Goal: Information Seeking & Learning: Learn about a topic

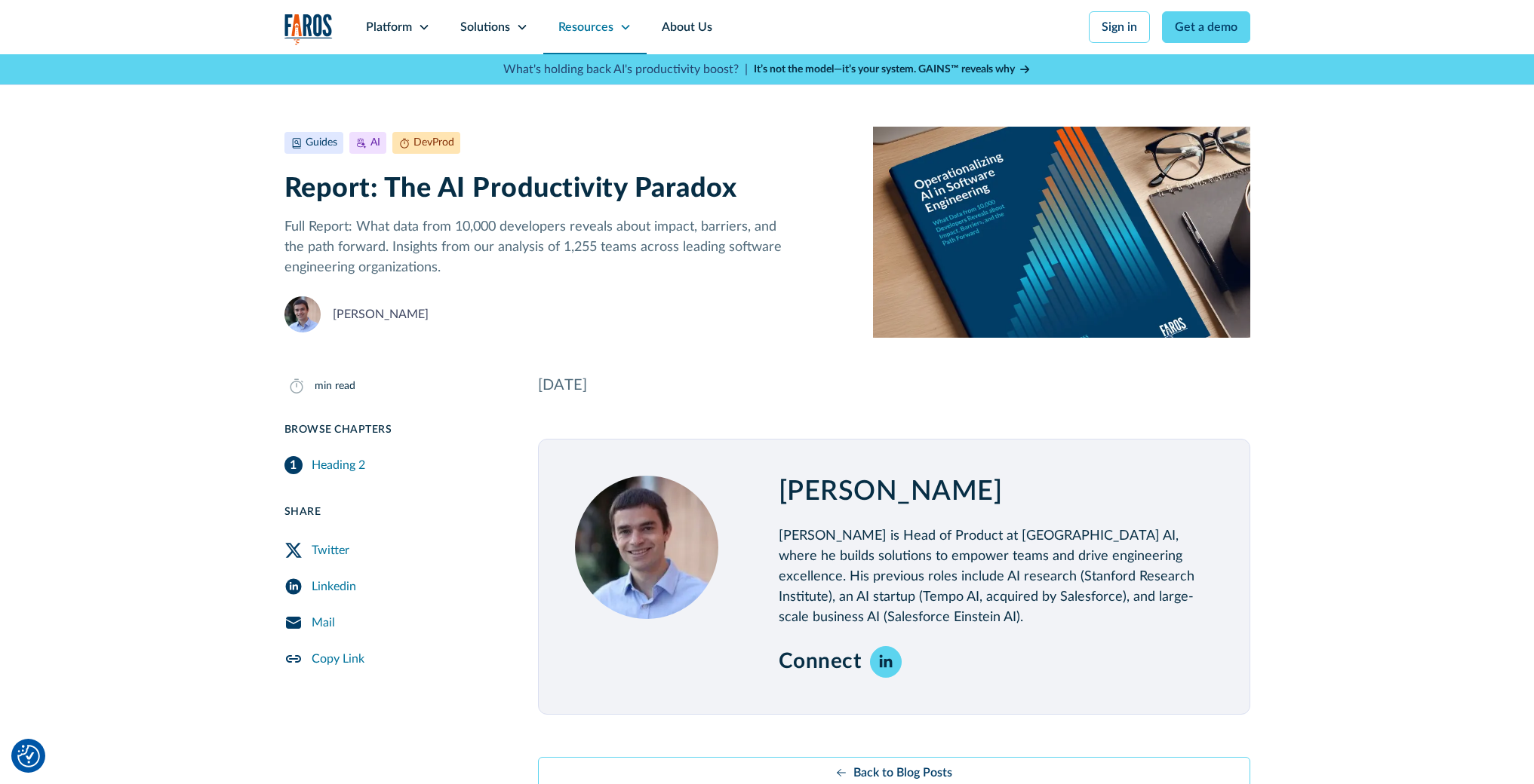
click at [625, 30] on icon at bounding box center [625, 26] width 12 height 12
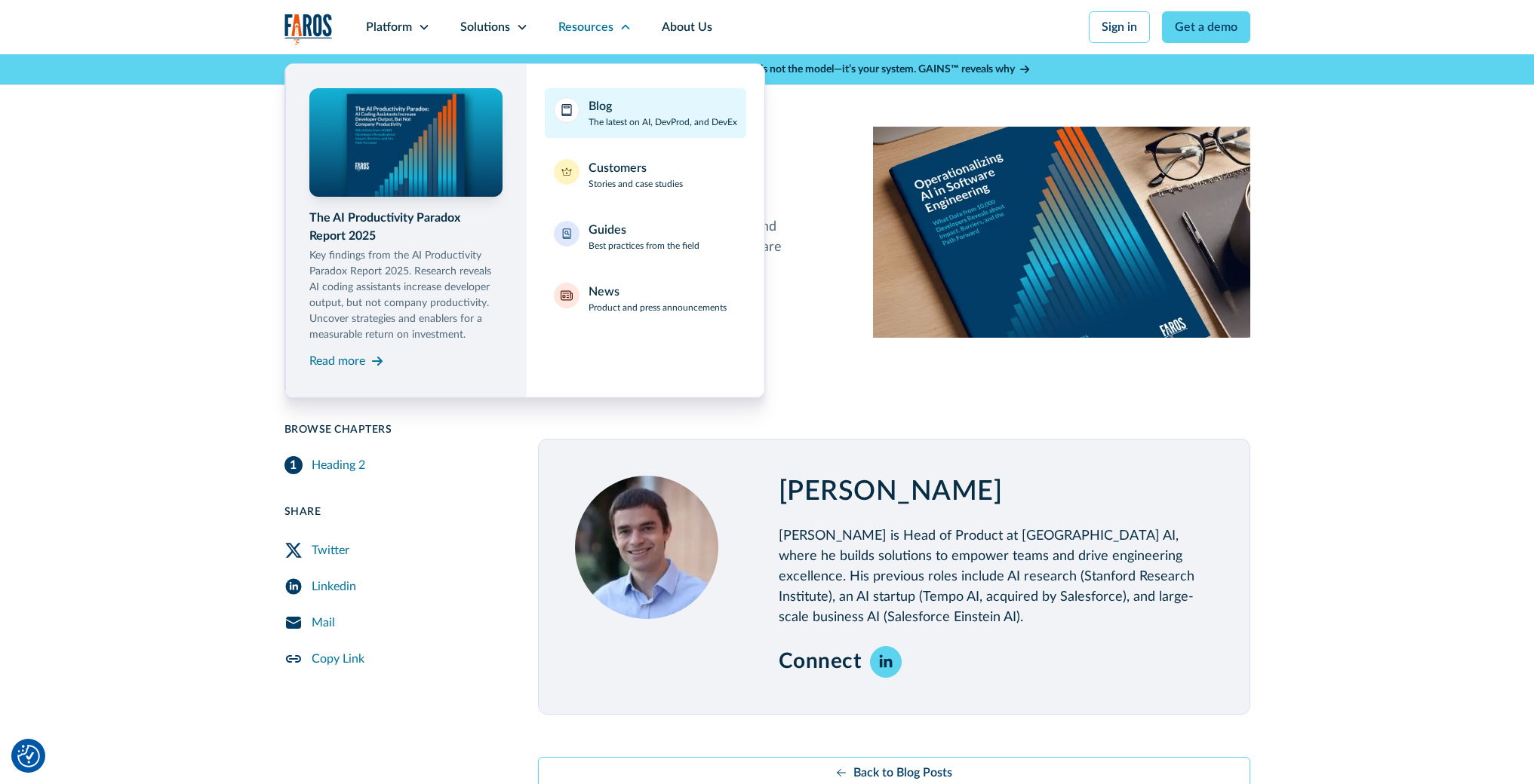
click at [613, 110] on div "Blog The latest on AI, DevProd, and DevEx" at bounding box center [662, 113] width 149 height 32
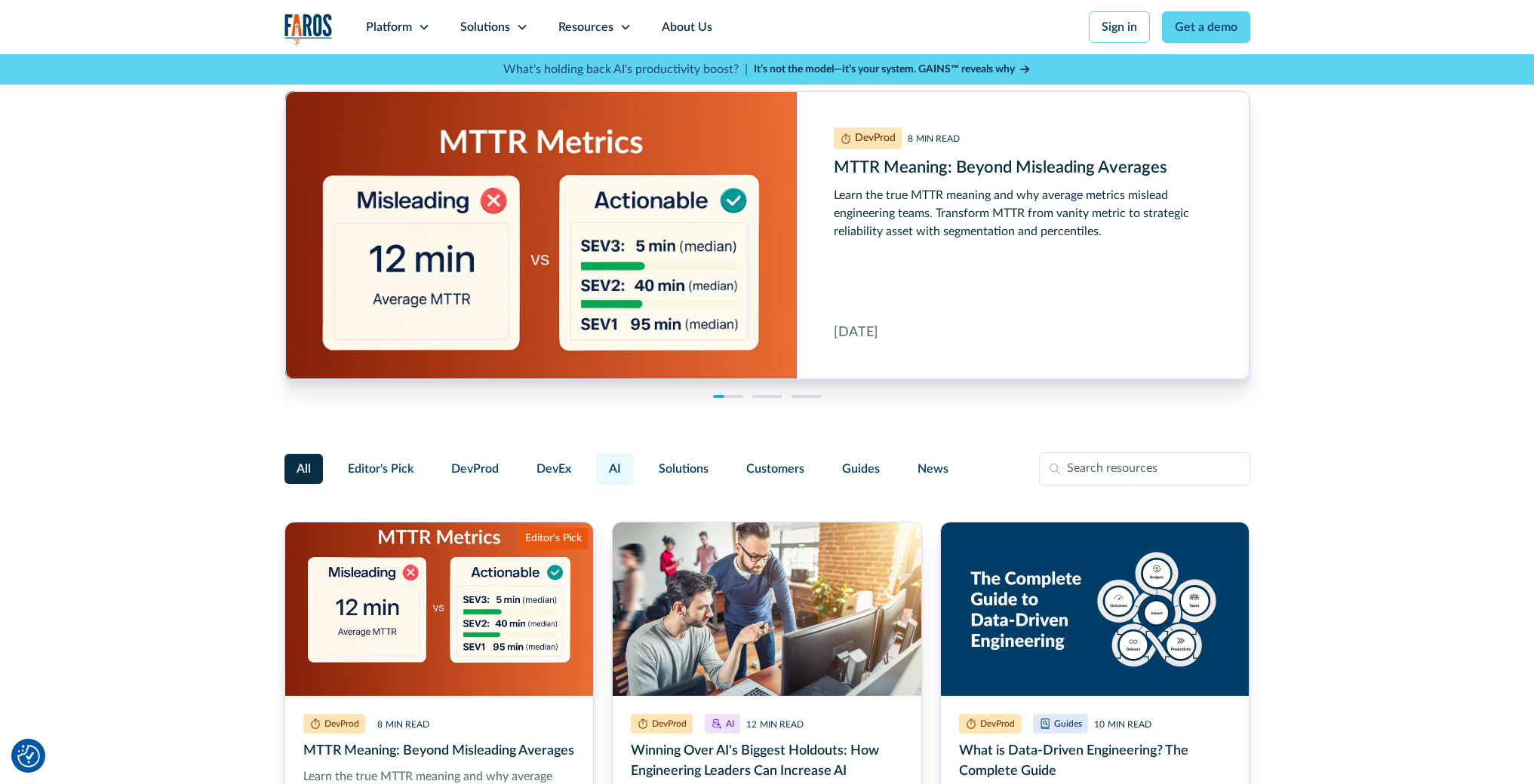
click at [608, 473] on span "AI" at bounding box center [614, 469] width 12 height 18
click at [594, 462] on input "AI" at bounding box center [594, 462] width 0 height 0
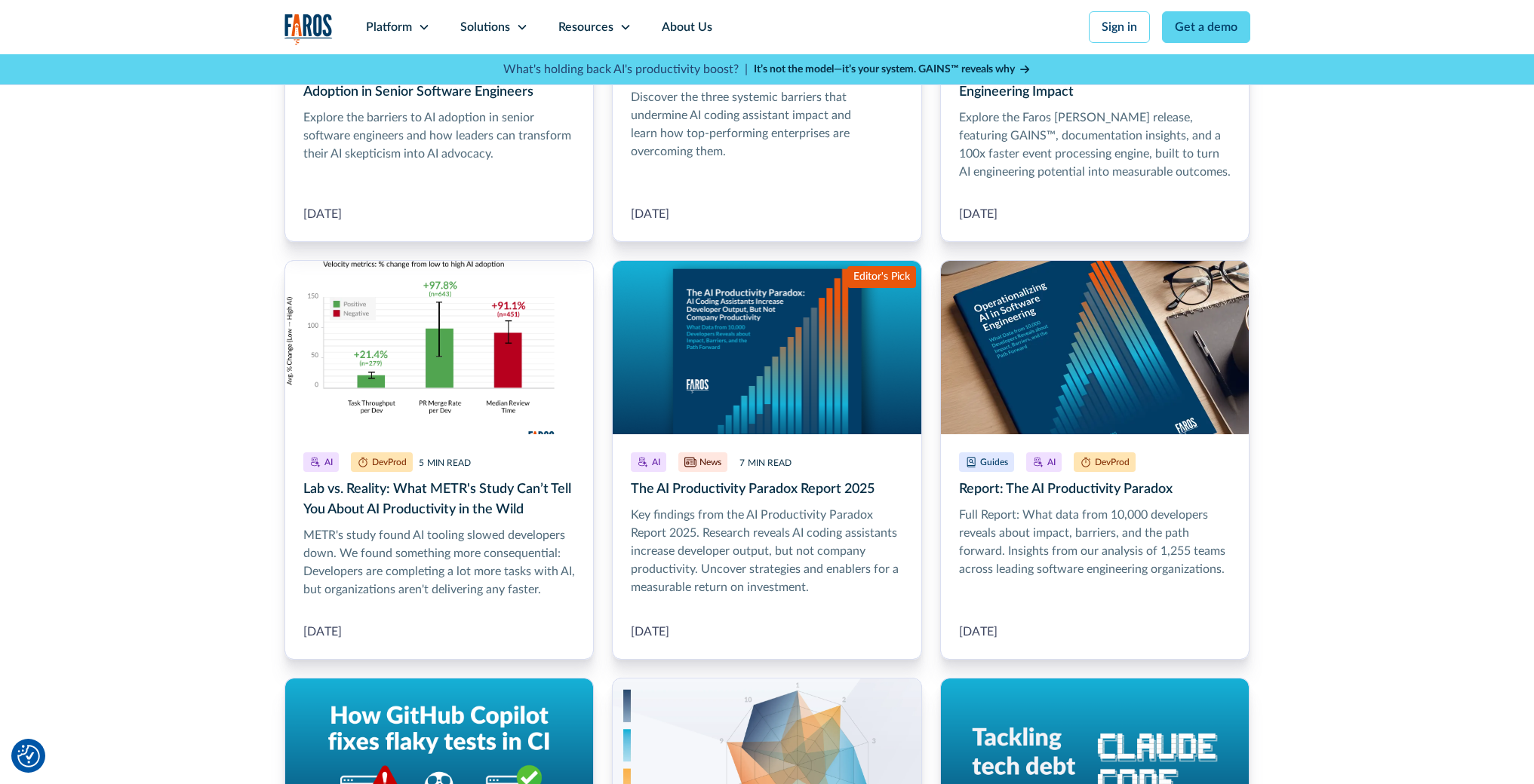
scroll to position [722, 0]
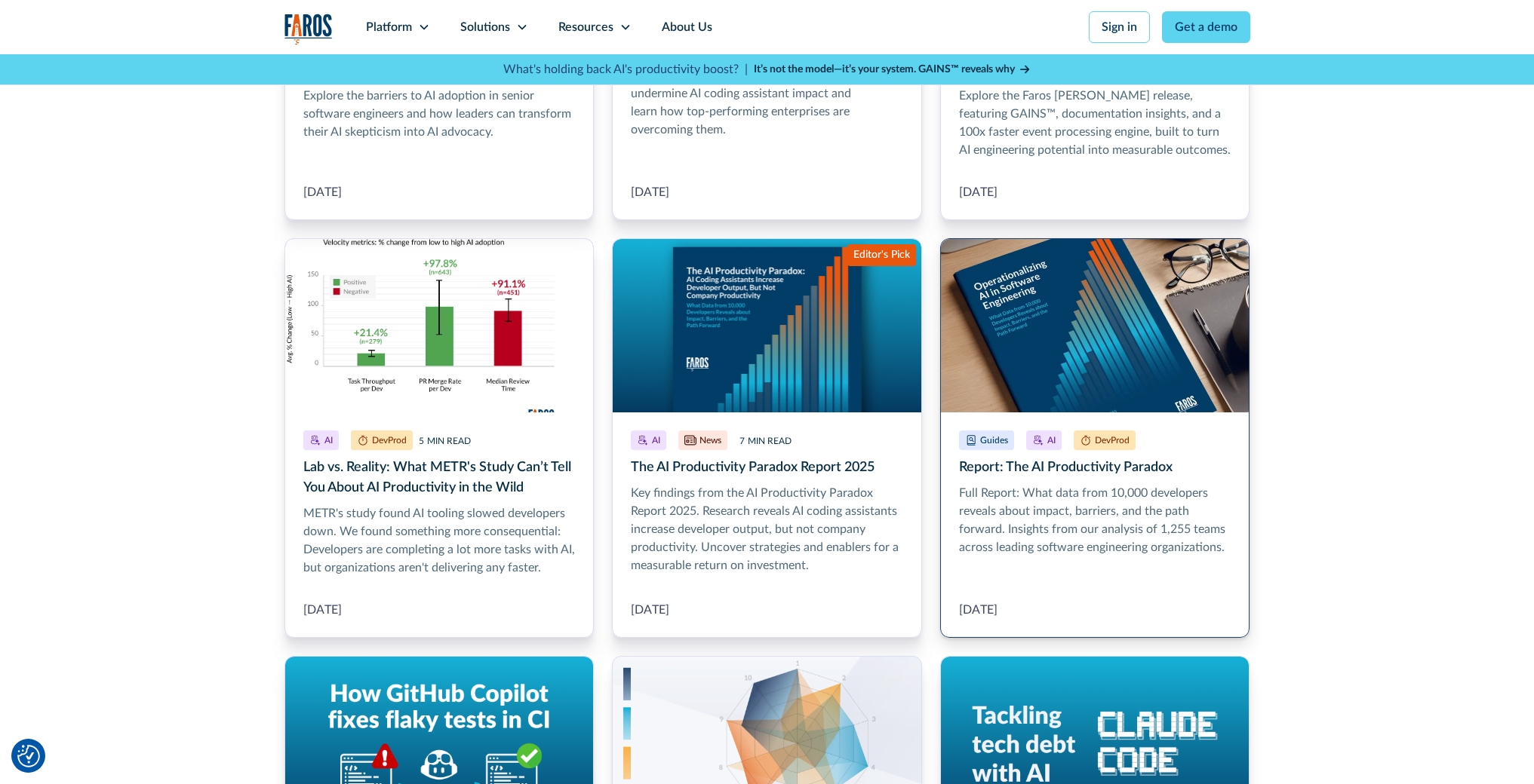
click at [1053, 495] on link "Report: The AI Productivity Paradox" at bounding box center [1095, 438] width 310 height 400
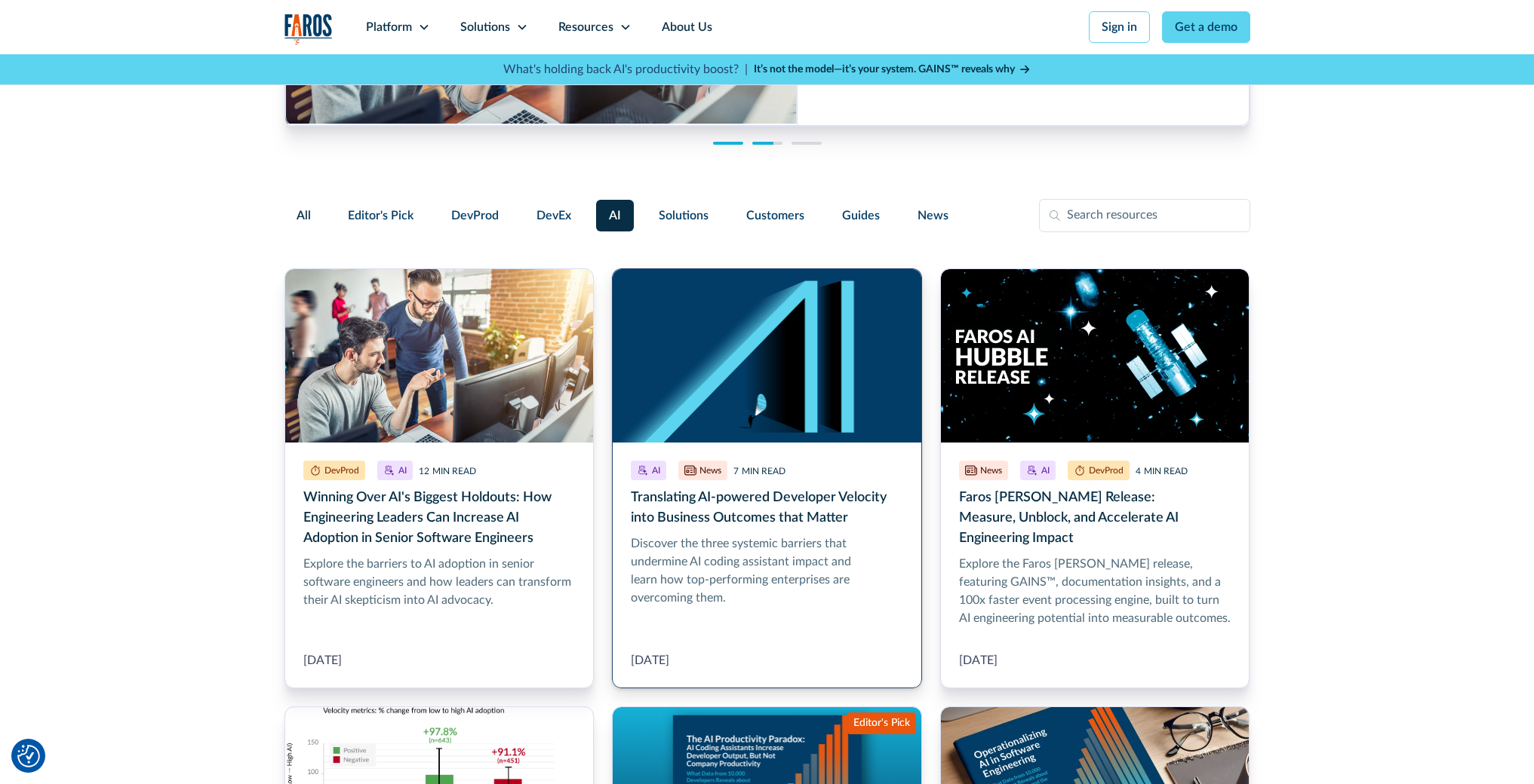
scroll to position [0, 0]
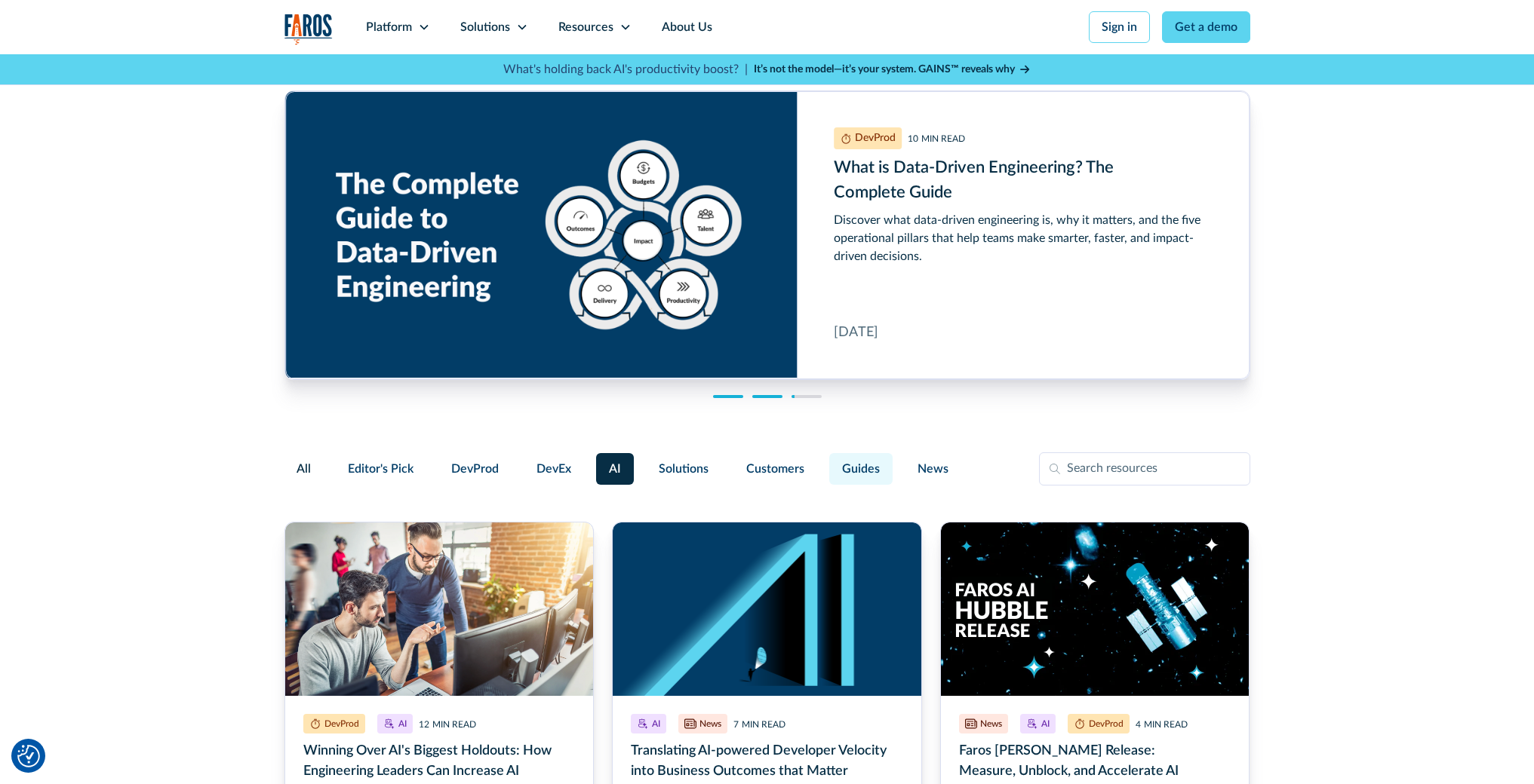
click at [851, 469] on span "Guides" at bounding box center [861, 469] width 38 height 18
click at [826, 462] on input "Guides" at bounding box center [826, 462] width 0 height 0
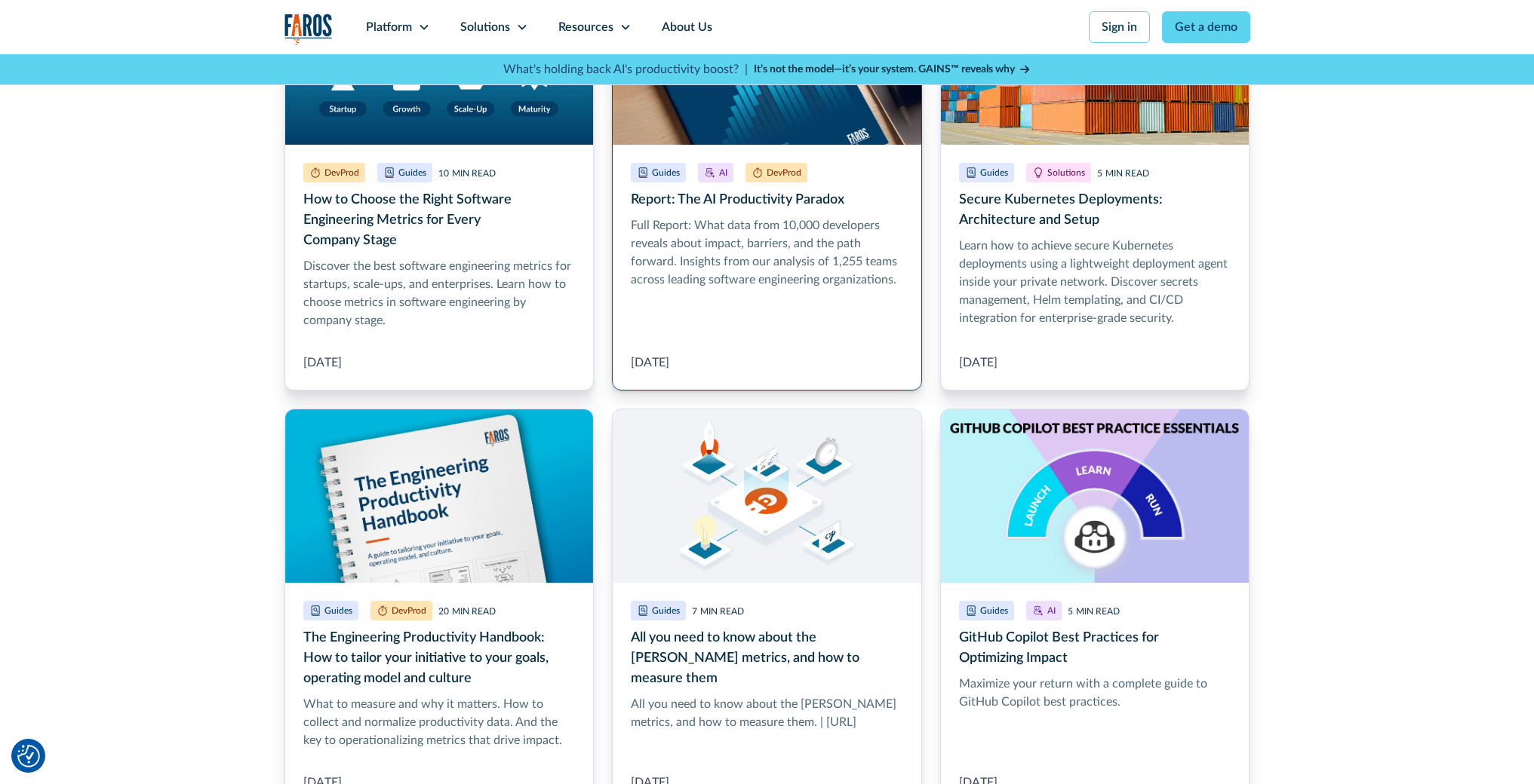
scroll to position [1137, 0]
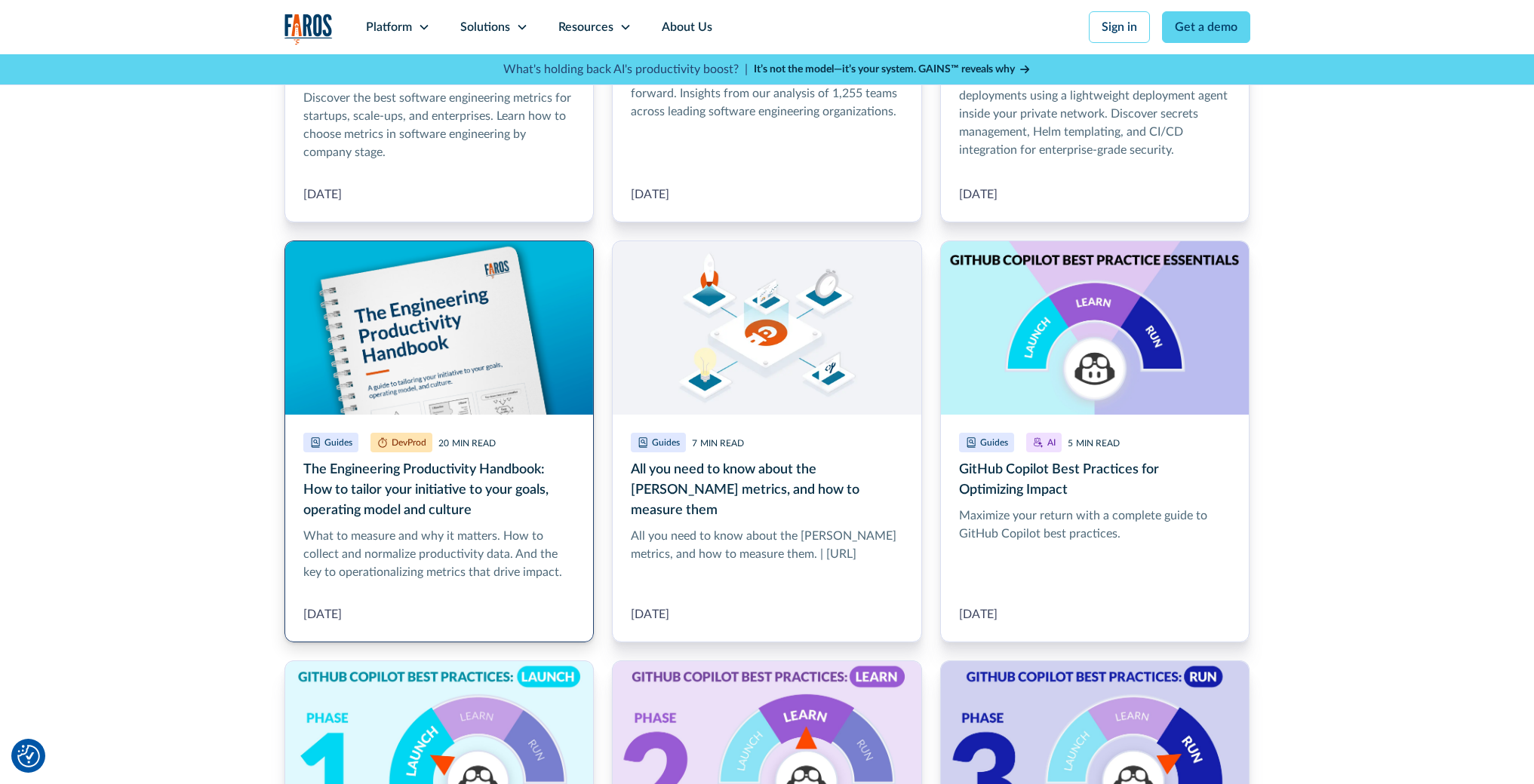
click at [491, 512] on link "The Engineering Productivity Handbook: How to tailor your initiative to your go…" at bounding box center [440, 442] width 310 height 402
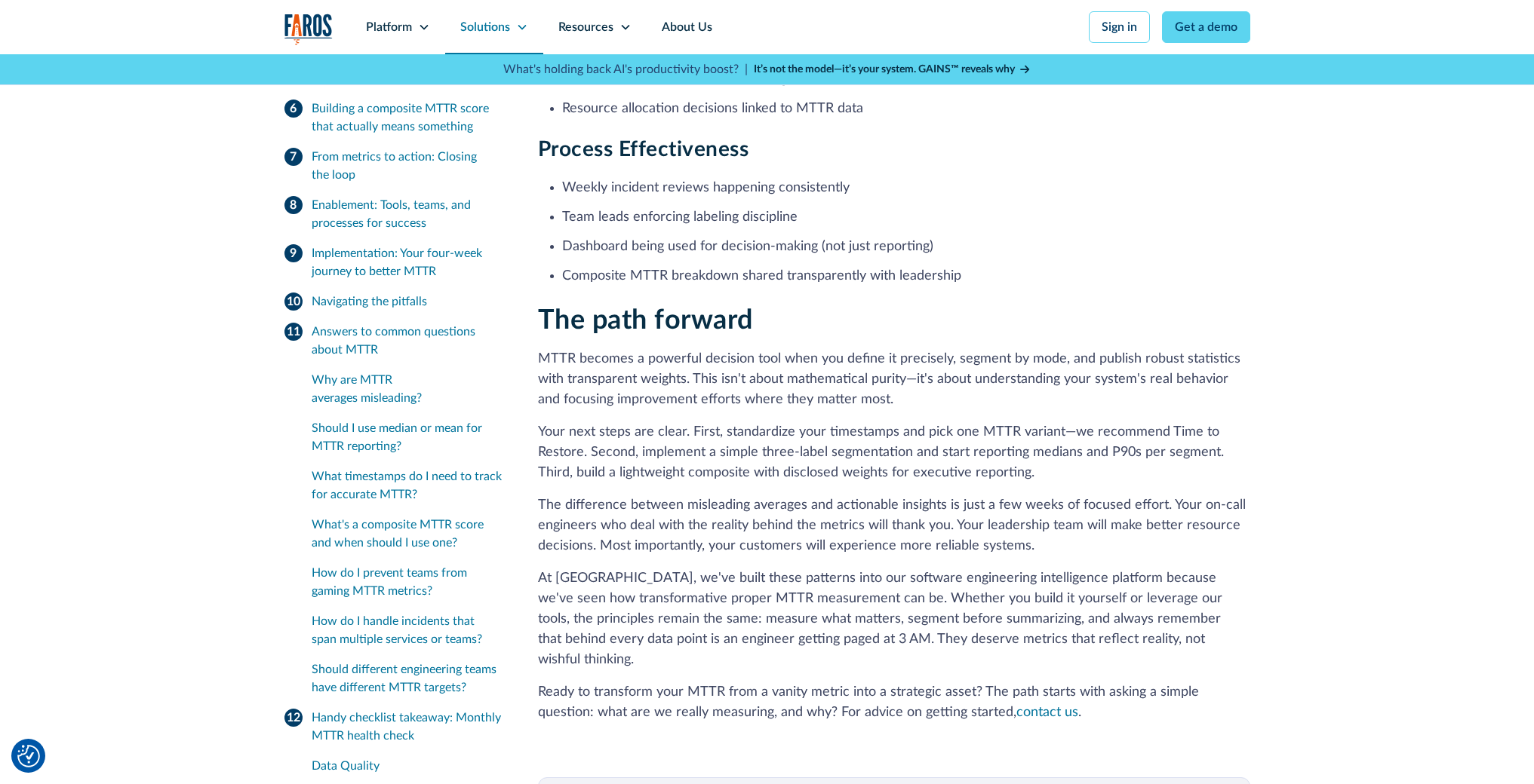
click at [514, 26] on div "Solutions" at bounding box center [494, 27] width 98 height 54
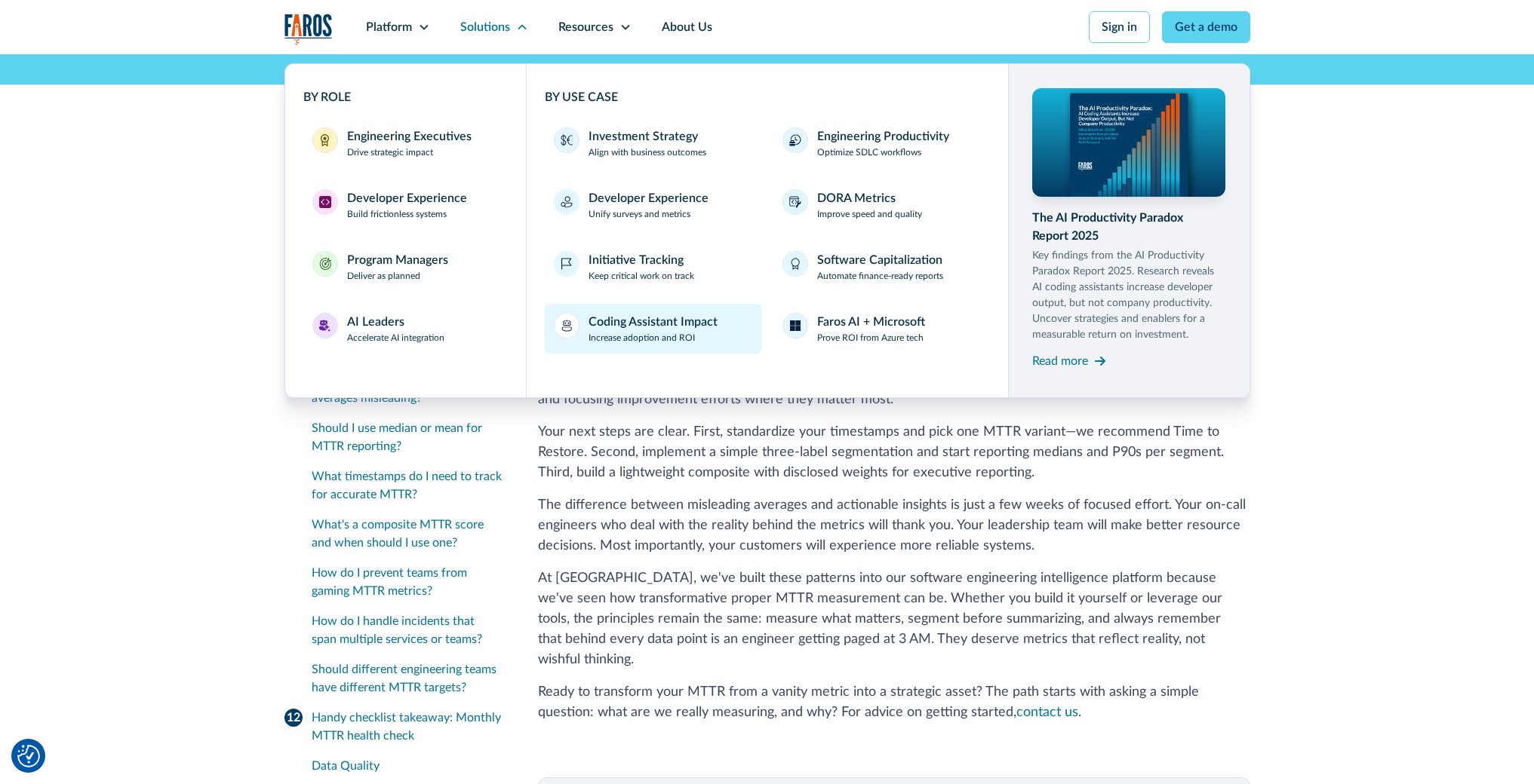
click at [607, 327] on div "Coding Assistant Impact" at bounding box center [653, 322] width 129 height 18
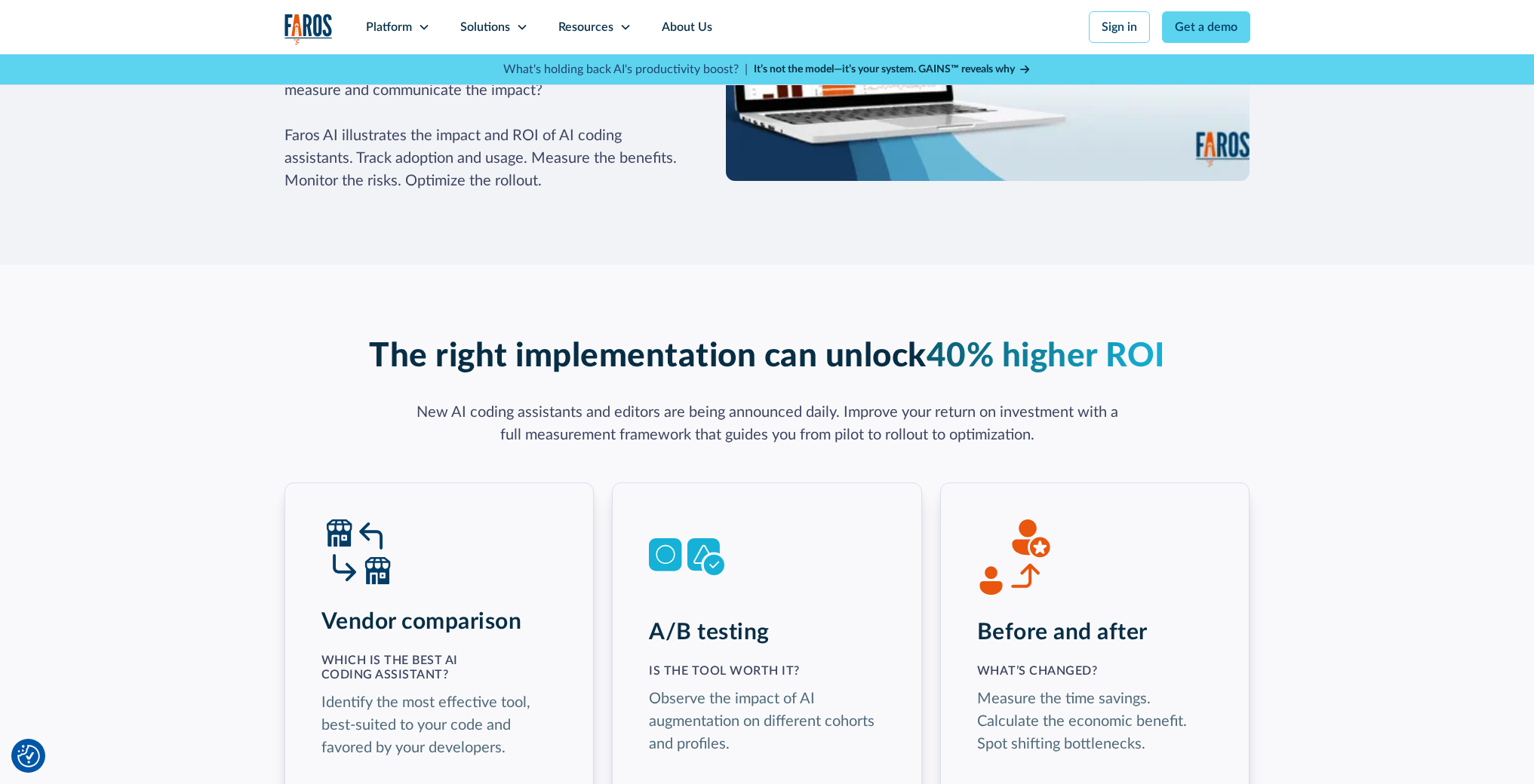
scroll to position [2351, 0]
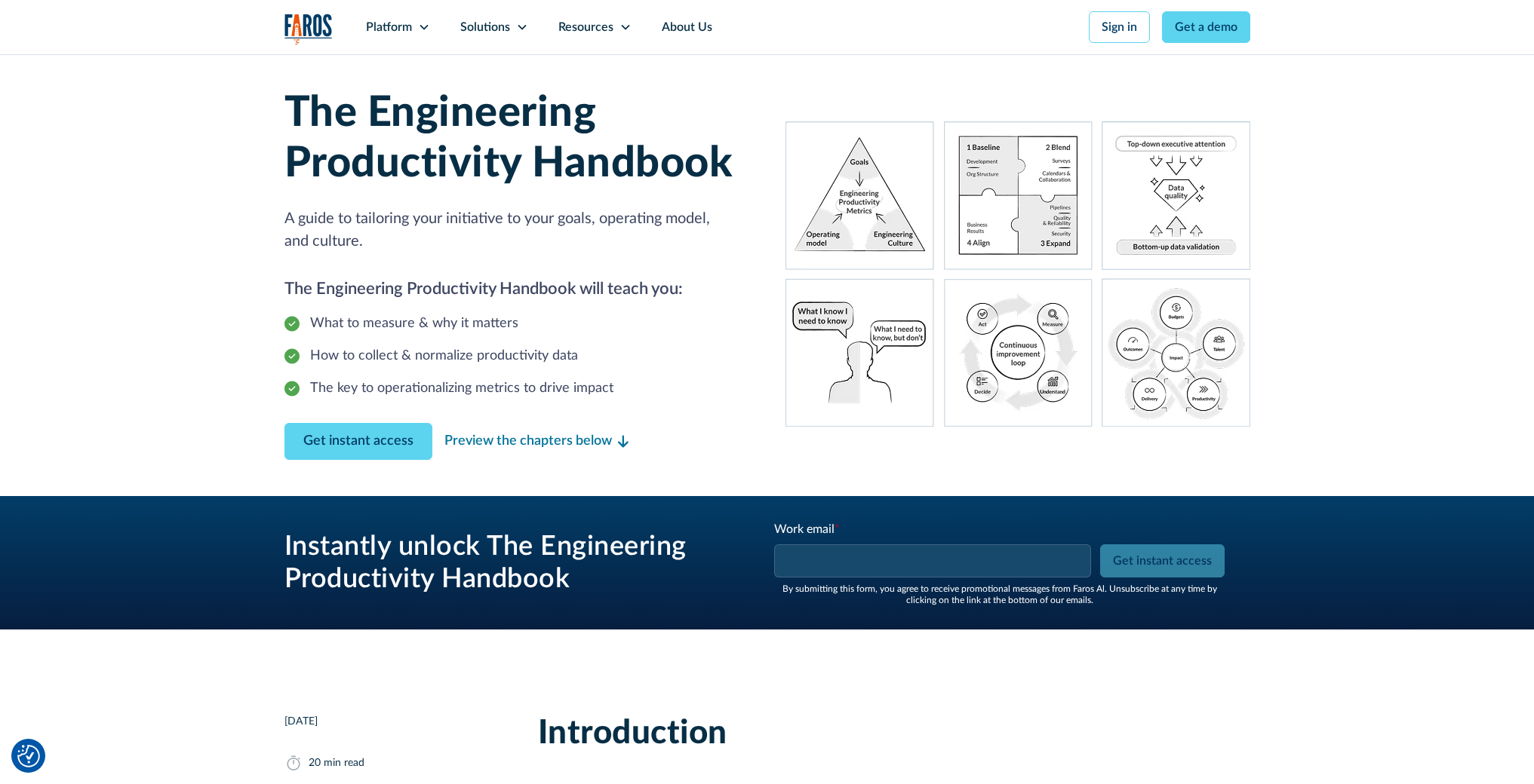
scroll to position [3, 0]
